Goal: Task Accomplishment & Management: Use online tool/utility

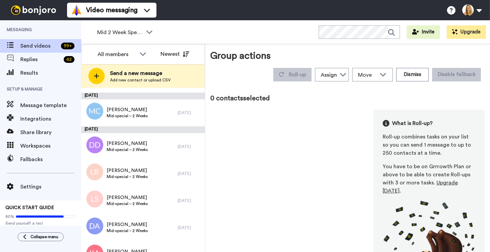
scroll to position [472, 0]
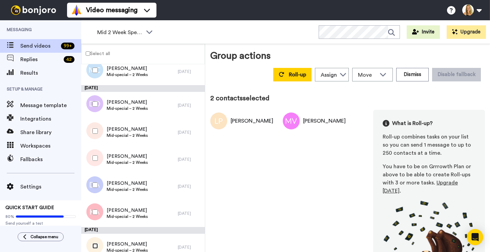
scroll to position [413, 0]
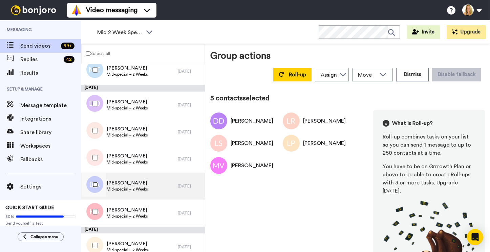
click at [92, 190] on div at bounding box center [94, 185] width 24 height 24
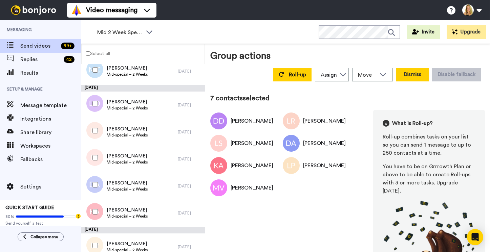
click at [414, 68] on button "Dismiss" at bounding box center [412, 75] width 32 height 14
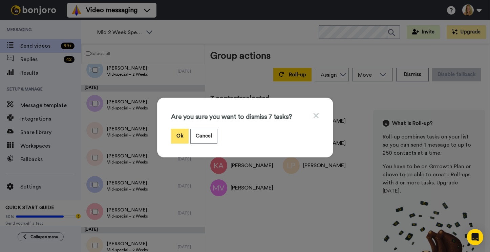
click at [175, 134] on button "Ok" at bounding box center [180, 136] width 18 height 15
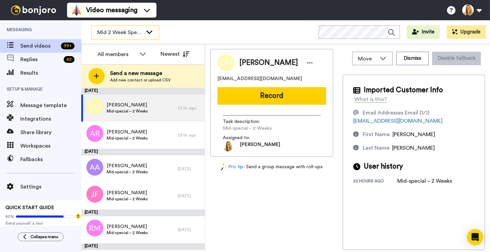
click at [122, 32] on span "Mid 2 Week Special" at bounding box center [119, 32] width 45 height 8
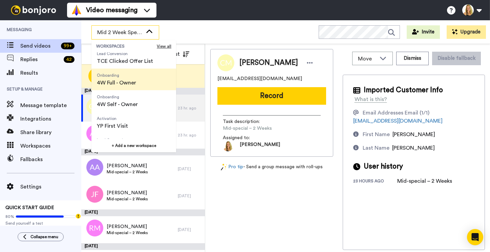
scroll to position [57, 0]
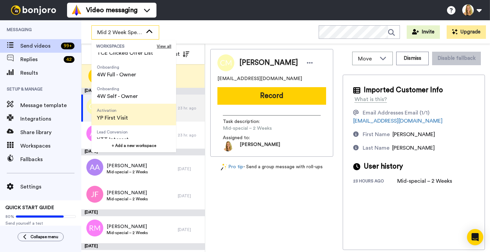
click at [112, 113] on span "Activation YP First Visit" at bounding box center [112, 115] width 42 height 22
